Goal: Task Accomplishment & Management: Manage account settings

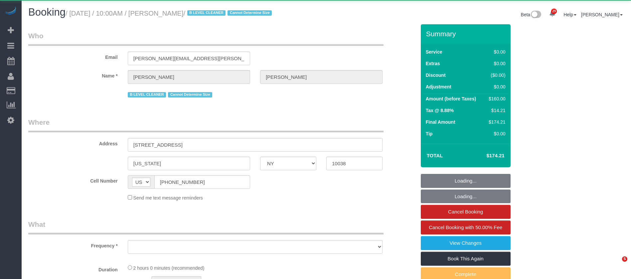
select select "NY"
select select "object:6162"
select select "number:89"
select select "number:90"
select select "number:15"
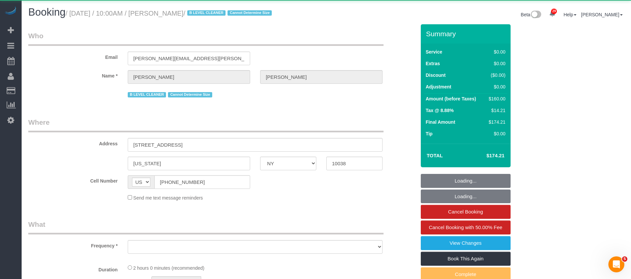
select select "number:5"
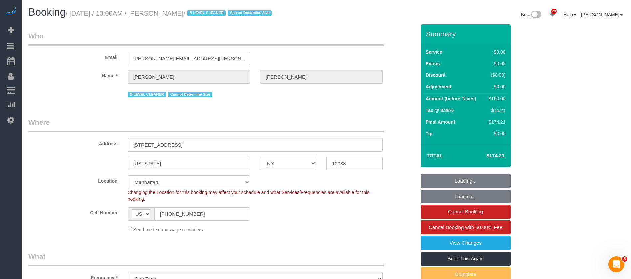
select select "string:stripe-pm_1R8PjM4VGloSiKo7MIM7lJkg"
select select "1"
select select "spot91"
select select "object:6692"
select select "1"
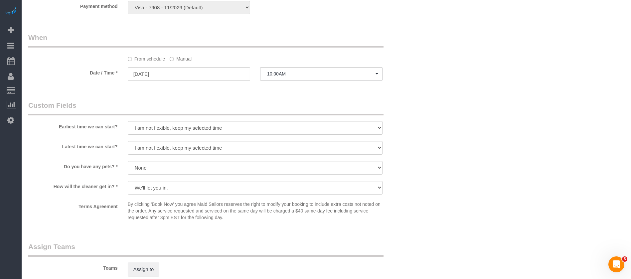
scroll to position [599, 0]
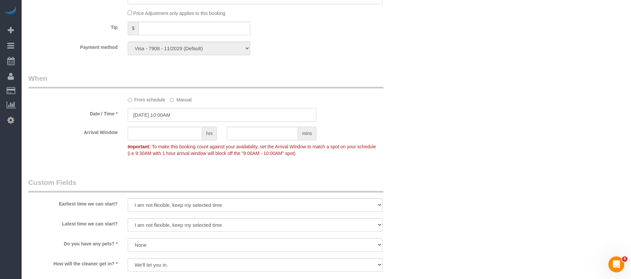
click at [186, 110] on input "[DATE] 10:00AM" at bounding box center [222, 115] width 189 height 14
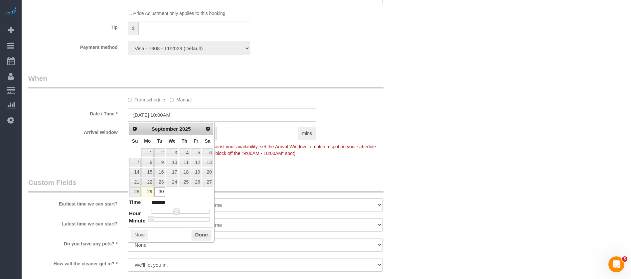
click at [183, 218] on div at bounding box center [181, 219] width 60 height 4
type input "[DATE] 10:30AM"
type input "*******"
click at [201, 235] on button "Done" at bounding box center [202, 235] width 20 height 11
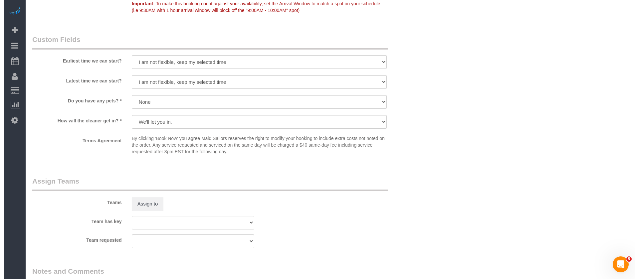
scroll to position [849, 0]
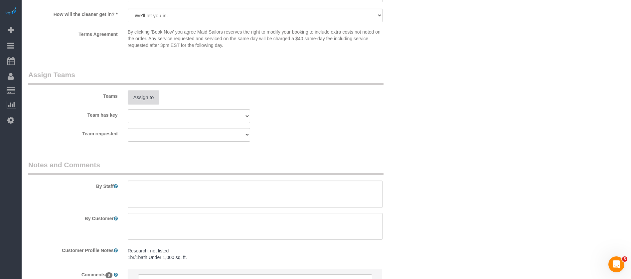
click at [138, 98] on button "Assign to" at bounding box center [144, 98] width 32 height 14
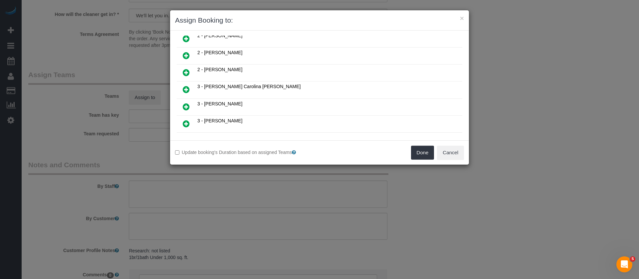
scroll to position [449, 0]
drag, startPoint x: 188, startPoint y: 91, endPoint x: 514, endPoint y: 142, distance: 329.8
click at [188, 90] on icon at bounding box center [186, 91] width 7 height 8
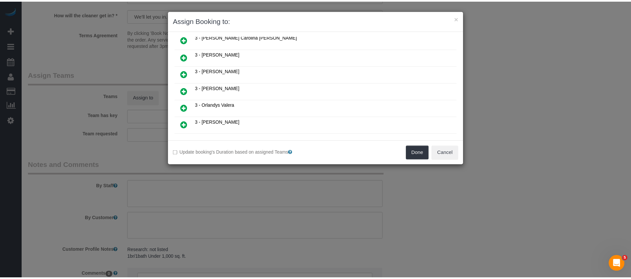
scroll to position [466, 0]
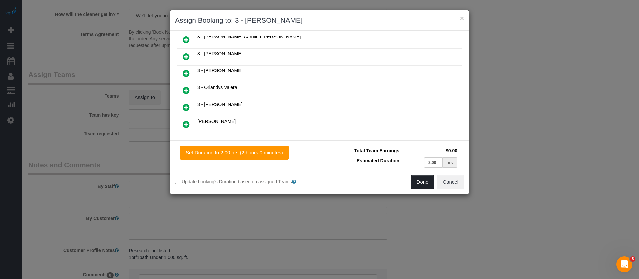
click at [420, 180] on button "Done" at bounding box center [422, 182] width 23 height 14
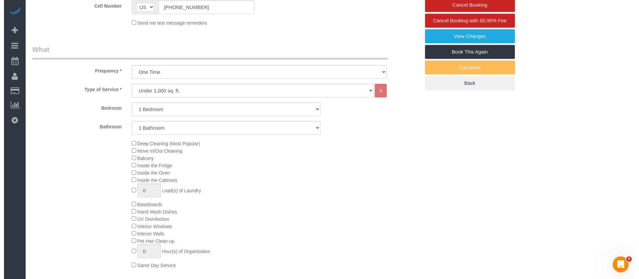
scroll to position [150, 0]
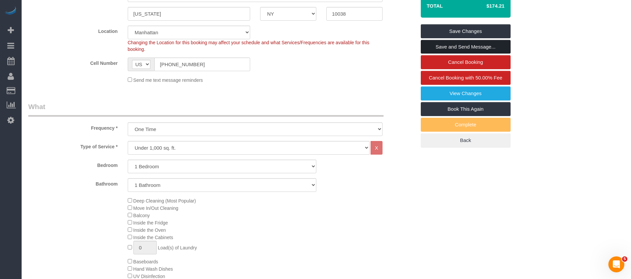
click at [449, 42] on link "Save and Send Message..." at bounding box center [466, 47] width 90 height 14
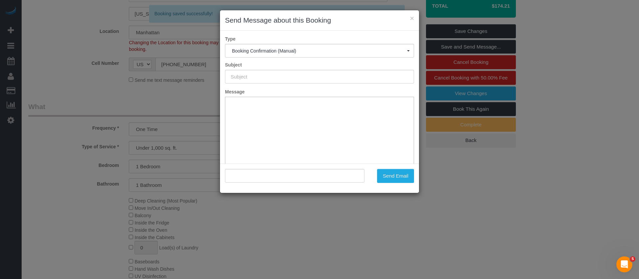
type input "Cleaning Confirmed for [DATE] 10:30am"
type input ""[PERSON_NAME]" <[PERSON_NAME][EMAIL_ADDRESS][PERSON_NAME][DOMAIN_NAME]>"
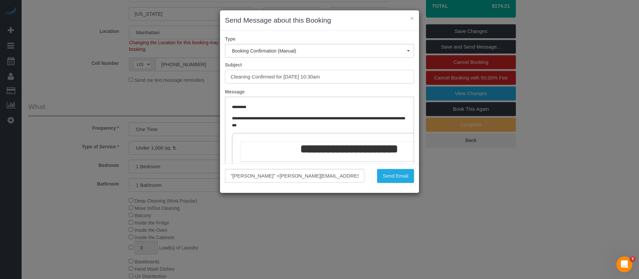
drag, startPoint x: 228, startPoint y: 75, endPoint x: 352, endPoint y: 69, distance: 124.3
click at [348, 70] on input "Cleaning Confirmed for [DATE] 10:30am" at bounding box center [319, 77] width 189 height 14
click at [409, 181] on button "Send Email" at bounding box center [395, 176] width 37 height 14
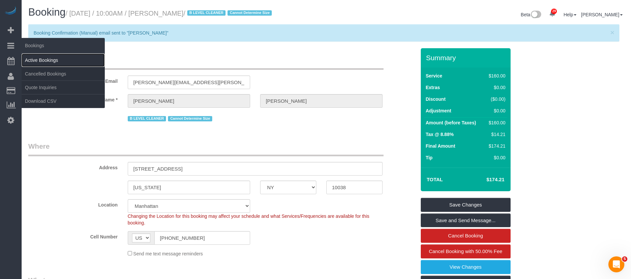
click at [57, 61] on link "Active Bookings" at bounding box center [63, 60] width 83 height 13
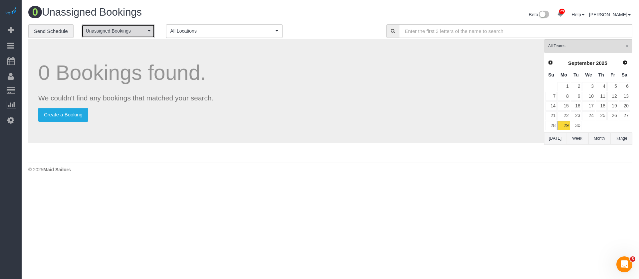
click at [140, 30] on span "Unassigned Bookings" at bounding box center [116, 31] width 60 height 7
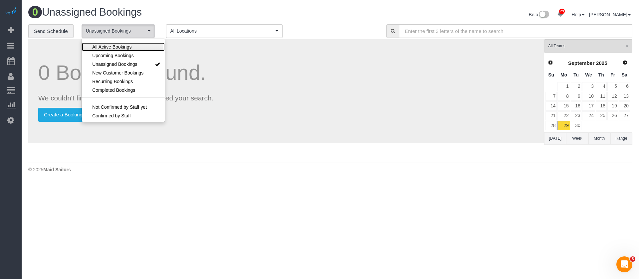
click at [123, 44] on span "All Active Bookings" at bounding box center [111, 47] width 39 height 7
select select "***"
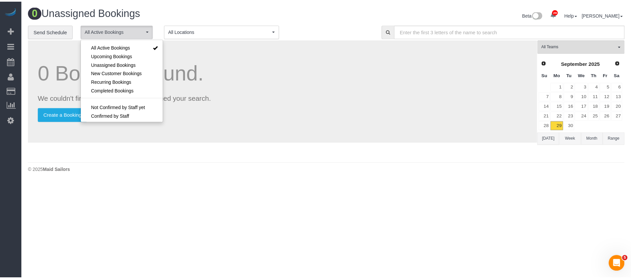
scroll to position [9, 0]
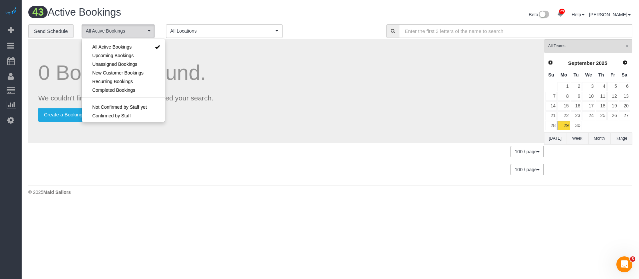
click at [311, 22] on div "43 Active Bookings Beta 29 Your Notifications You have 0 alerts × You have 5 to…" at bounding box center [330, 16] width 614 height 18
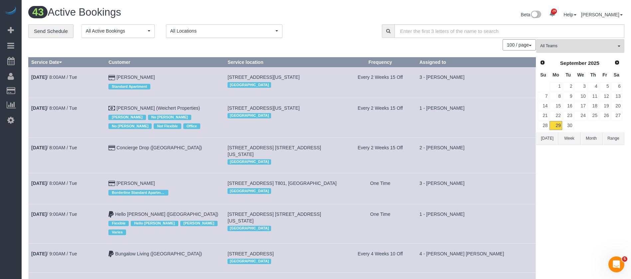
click at [322, 15] on div "43 Active Bookings" at bounding box center [174, 14] width 303 height 14
click at [354, 7] on div "Beta 29 Your Notifications You have 0 alerts × You have 5 to charge for [DATE] …" at bounding box center [477, 16] width 303 height 18
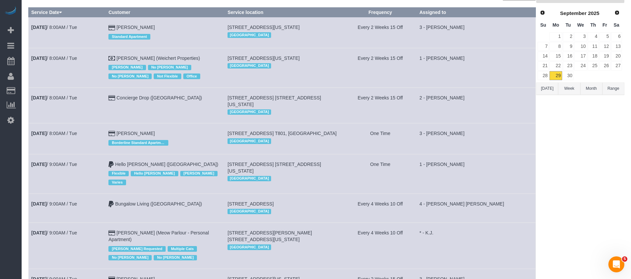
scroll to position [0, 0]
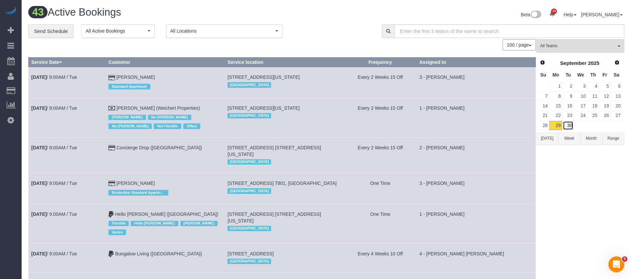
drag, startPoint x: 567, startPoint y: 126, endPoint x: 492, endPoint y: 66, distance: 96.6
click at [567, 126] on link "30" at bounding box center [568, 125] width 11 height 9
click at [615, 46] on span "All Teams" at bounding box center [578, 46] width 76 height 6
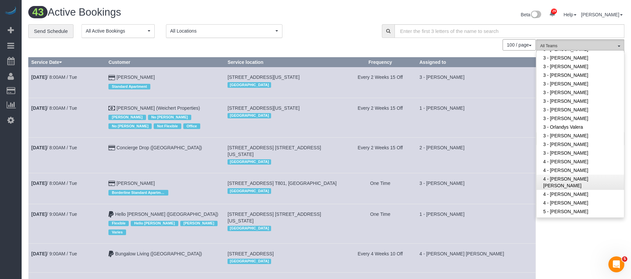
scroll to position [549, 0]
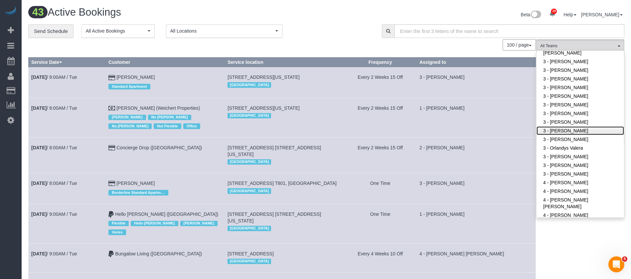
click at [568, 126] on link "3 - [PERSON_NAME]" at bounding box center [581, 130] width 88 height 9
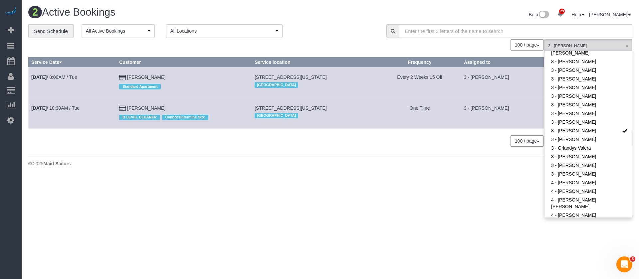
drag, startPoint x: 256, startPoint y: 73, endPoint x: 362, endPoint y: 74, distance: 105.5
click at [362, 74] on td "[STREET_ADDRESS][US_STATE] [GEOGRAPHIC_DATA]" at bounding box center [315, 82] width 126 height 31
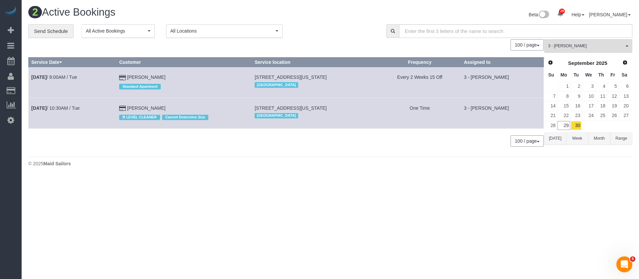
copy span "[STREET_ADDRESS][US_STATE]"
drag, startPoint x: 259, startPoint y: 105, endPoint x: 371, endPoint y: 100, distance: 112.9
click at [371, 100] on td "[STREET_ADDRESS][US_STATE] [GEOGRAPHIC_DATA]" at bounding box center [315, 113] width 126 height 31
copy span "[STREET_ADDRESS][US_STATE]"
click at [628, 46] on button "3 - [PERSON_NAME] All Teams" at bounding box center [588, 46] width 88 height 14
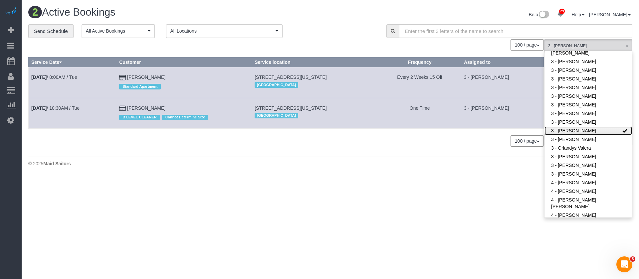
click at [599, 126] on link "3 - [PERSON_NAME]" at bounding box center [588, 130] width 88 height 9
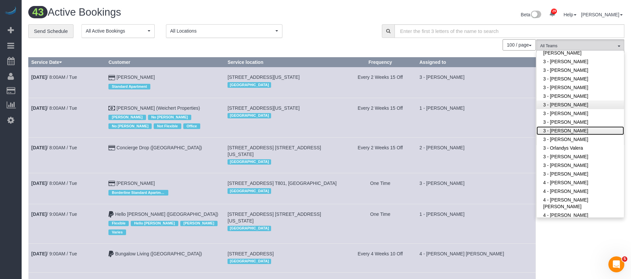
scroll to position [499, 0]
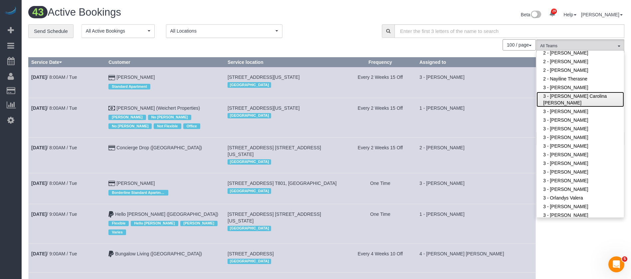
click at [581, 92] on link "3 - [PERSON_NAME] Carolina [PERSON_NAME]" at bounding box center [581, 99] width 88 height 15
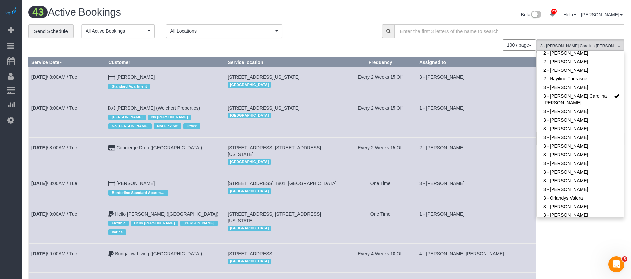
click at [312, 20] on div "43 Active Bookings" at bounding box center [174, 14] width 303 height 14
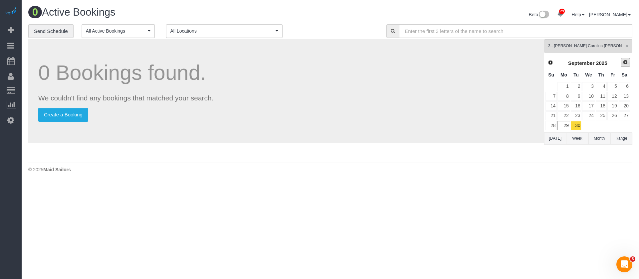
click at [625, 59] on link "Next" at bounding box center [625, 62] width 9 height 9
drag, startPoint x: 591, startPoint y: 84, endPoint x: 431, endPoint y: 38, distance: 166.2
click at [591, 84] on link "1" at bounding box center [588, 86] width 13 height 9
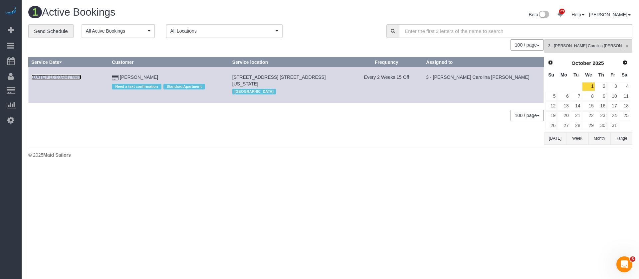
drag, startPoint x: 64, startPoint y: 77, endPoint x: 76, endPoint y: 85, distance: 15.1
click at [64, 76] on link "[DATE] 10:00AM / Wed" at bounding box center [56, 77] width 50 height 5
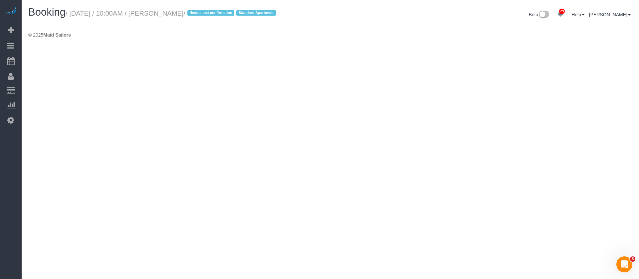
select select "NY"
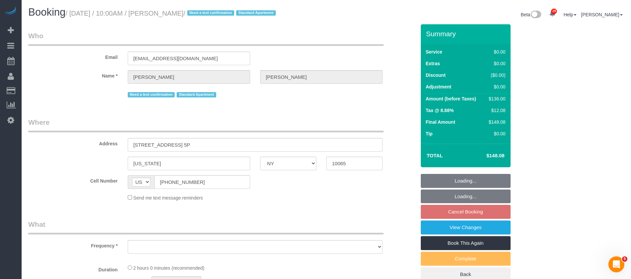
select select "string:stripe-pm_1Q7UsO4VGloSiKo7akDAINuf"
select select "number:57"
select select "number:75"
select select "number:15"
select select "number:6"
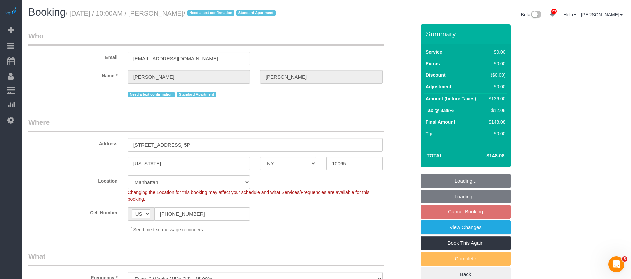
select select "object:13033"
select select "1"
select select "object:13566"
select select "spot138"
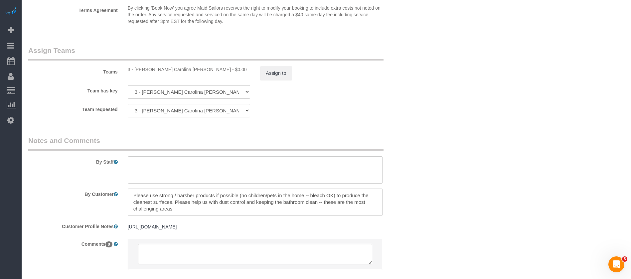
scroll to position [849, 0]
click at [277, 69] on button "Assign to" at bounding box center [276, 73] width 32 height 14
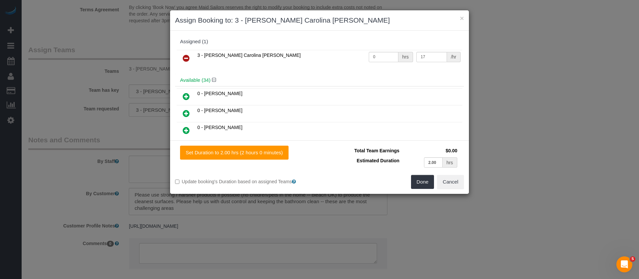
click at [187, 61] on icon at bounding box center [186, 58] width 7 height 8
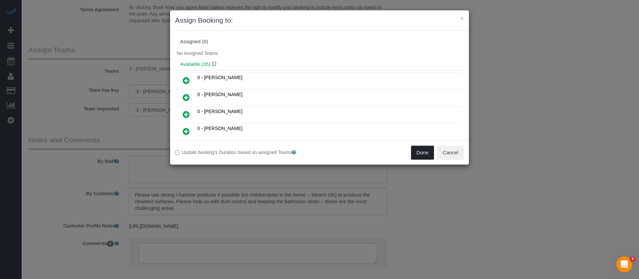
click at [421, 150] on button "Done" at bounding box center [422, 153] width 23 height 14
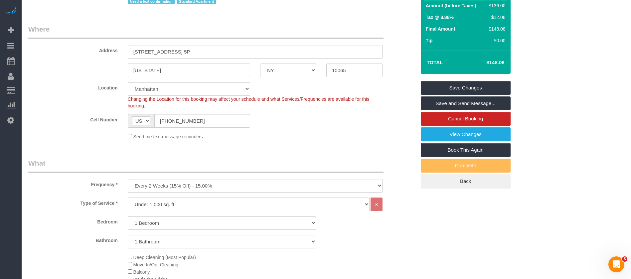
scroll to position [50, 0]
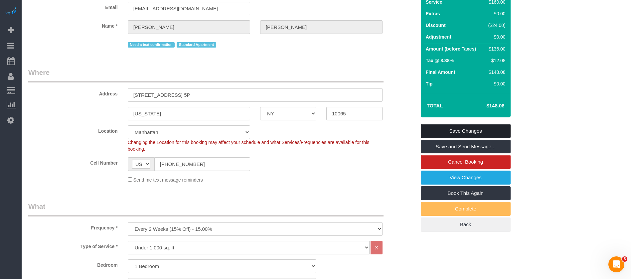
click at [486, 126] on link "Save Changes" at bounding box center [466, 131] width 90 height 14
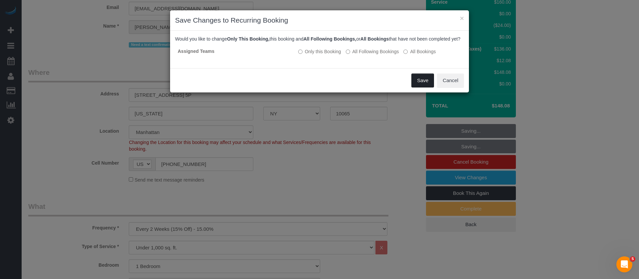
click at [427, 87] on button "Save" at bounding box center [422, 81] width 23 height 14
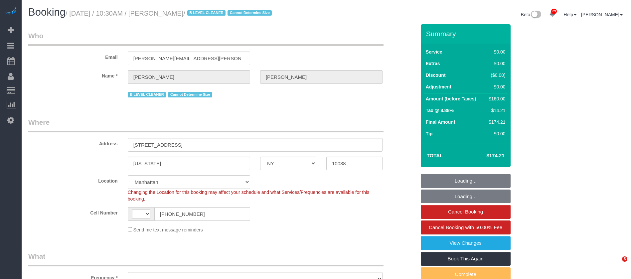
select select "NY"
select select "string:stripe-pm_1R8PjM4VGloSiKo7MIM7lJkg"
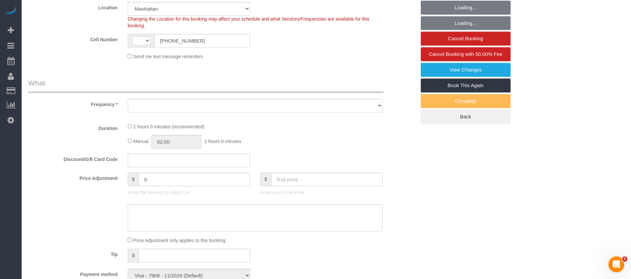
select select "string:US"
select select "number:89"
select select "number:90"
select select "number:15"
select select "number:5"
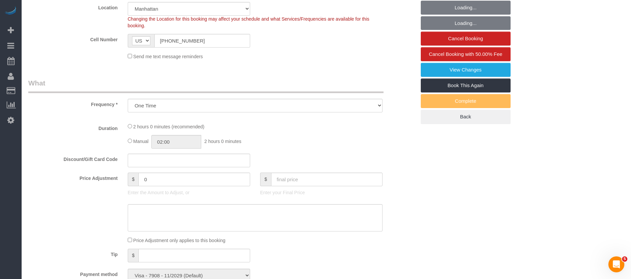
select select "object:839"
select select "1"
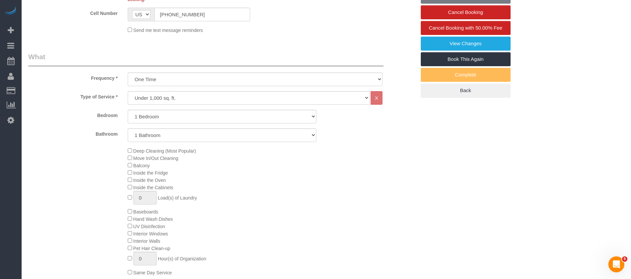
select select "object:1509"
select select "1"
